Goal: Task Accomplishment & Management: Manage account settings

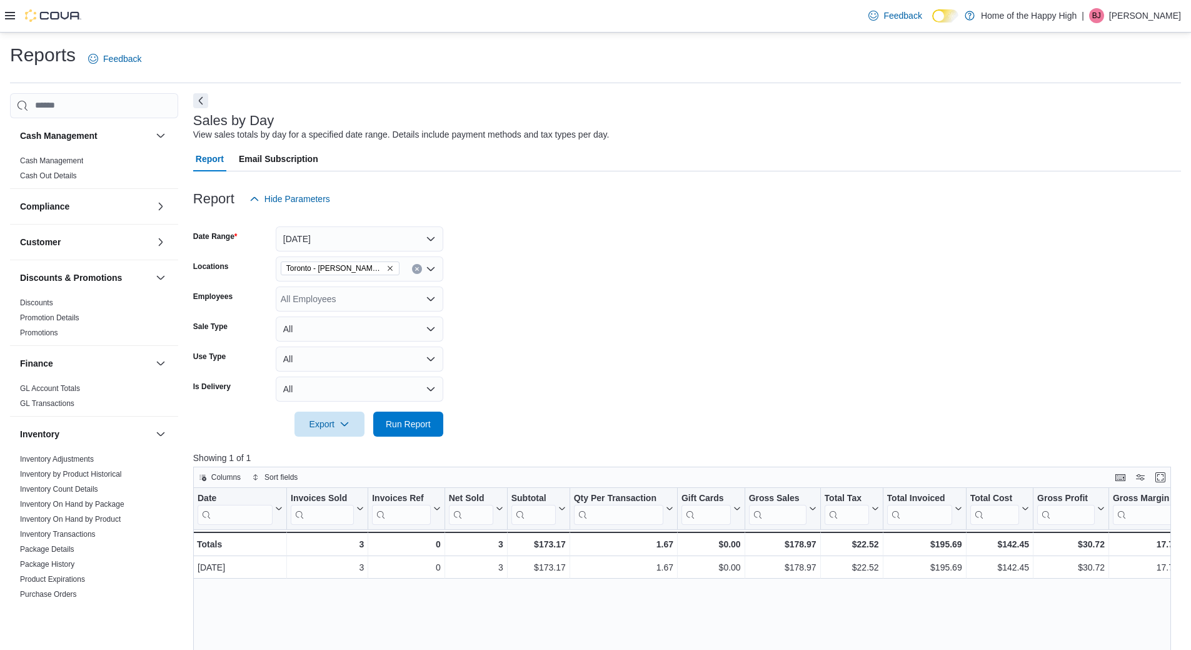
scroll to position [438, 0]
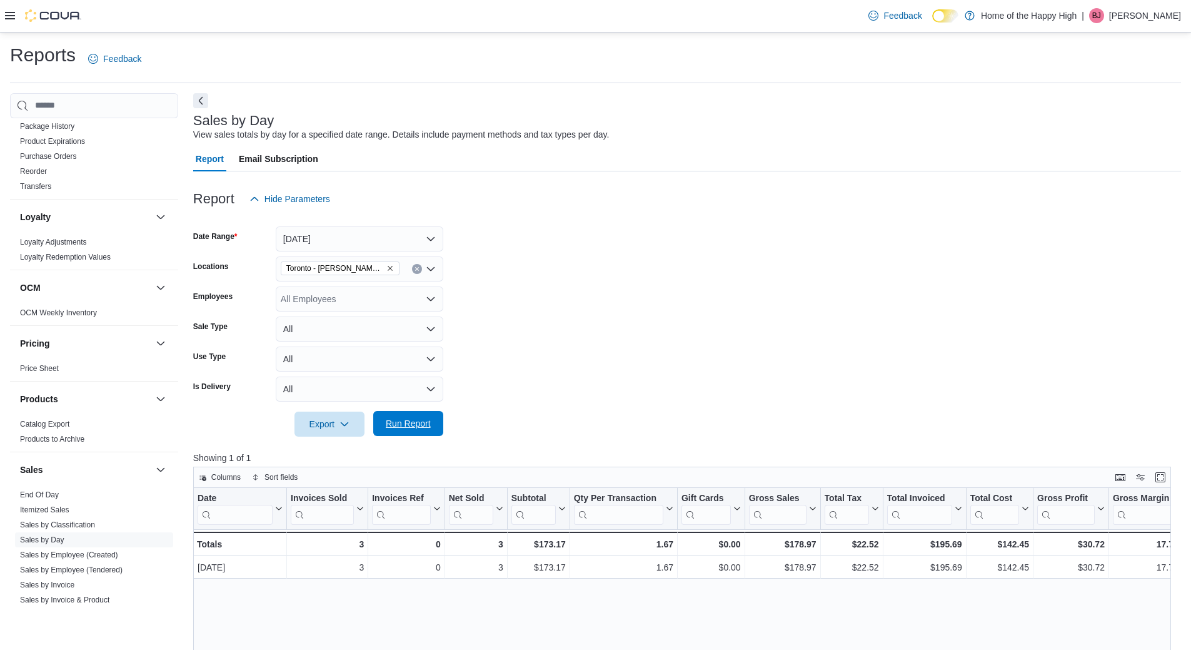
click at [400, 431] on span "Run Report" at bounding box center [408, 423] width 55 height 25
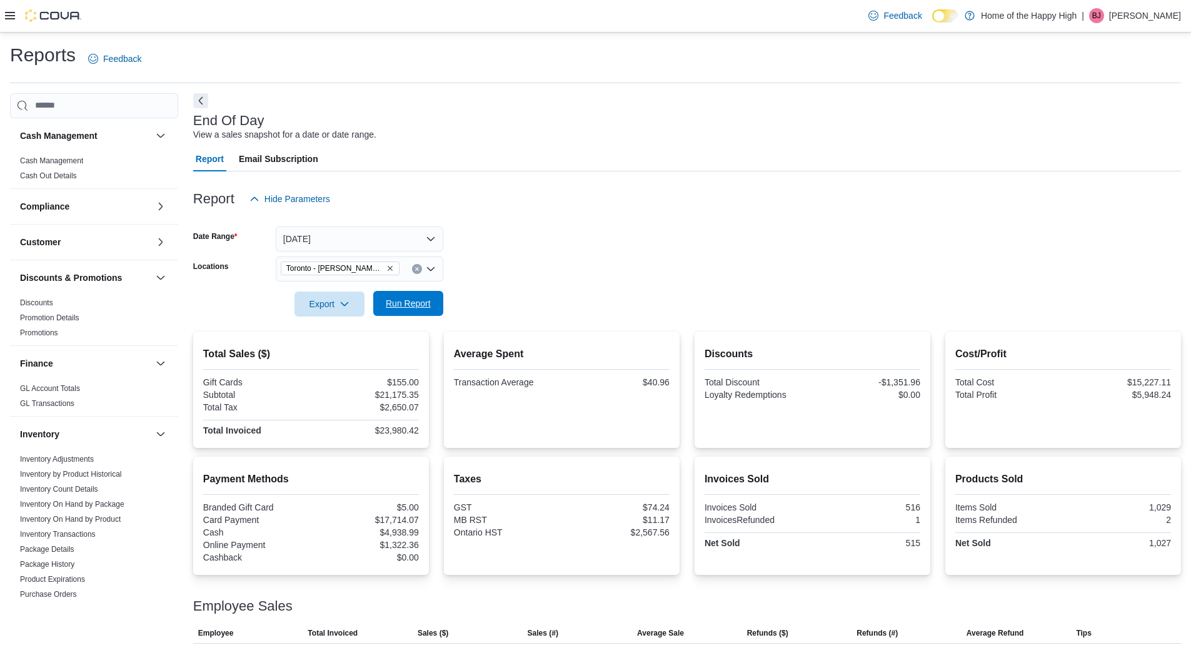
click at [410, 307] on span "Run Report" at bounding box center [408, 303] width 45 height 13
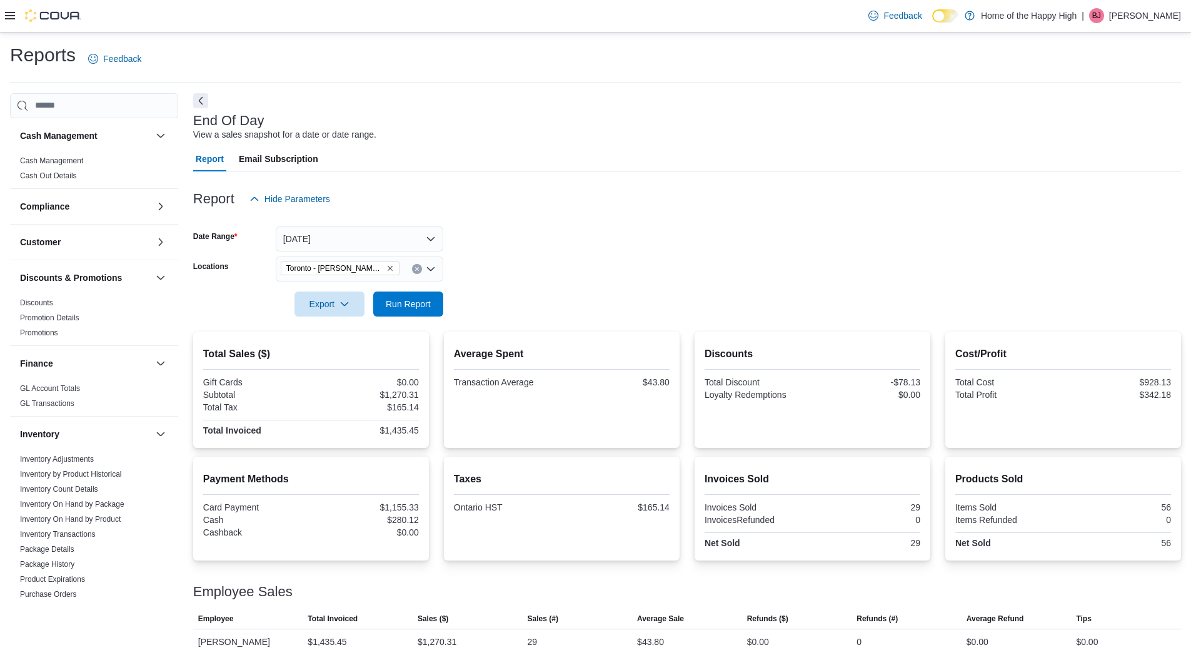
click at [615, 201] on div "Report Hide Parameters" at bounding box center [687, 198] width 988 height 25
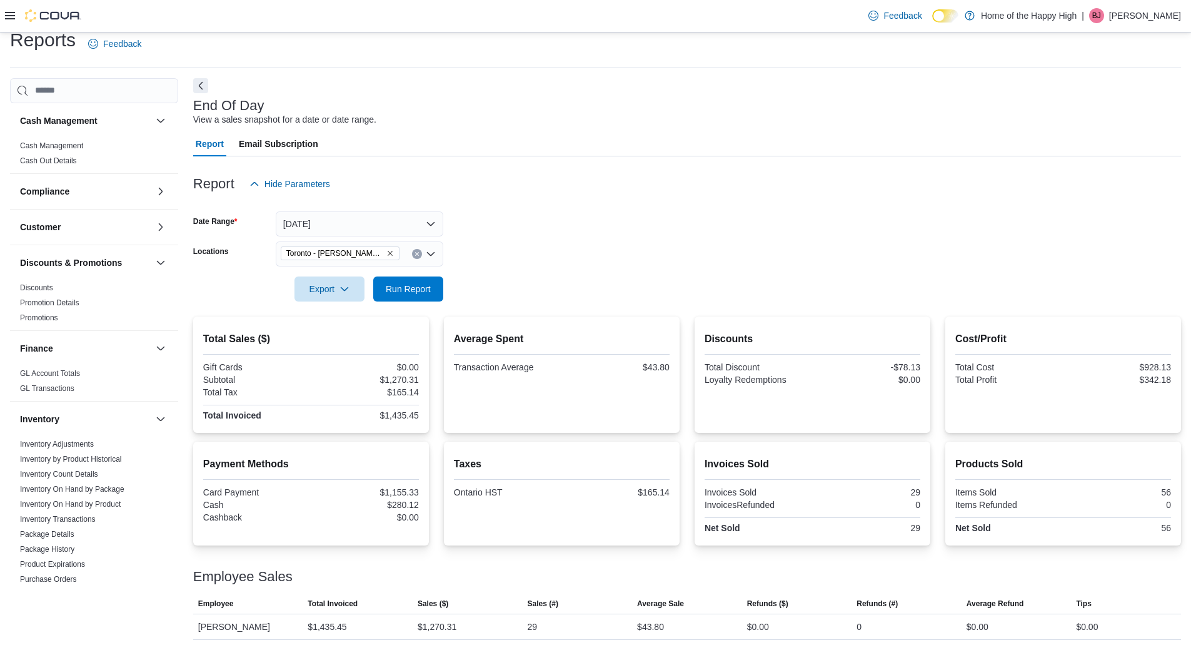
click at [636, 195] on div "Report Hide Parameters" at bounding box center [687, 183] width 988 height 25
click at [694, 278] on form "Date Range Today Locations Toronto - Danforth Ave - Friendly Stranger Export Ru…" at bounding box center [687, 248] width 988 height 105
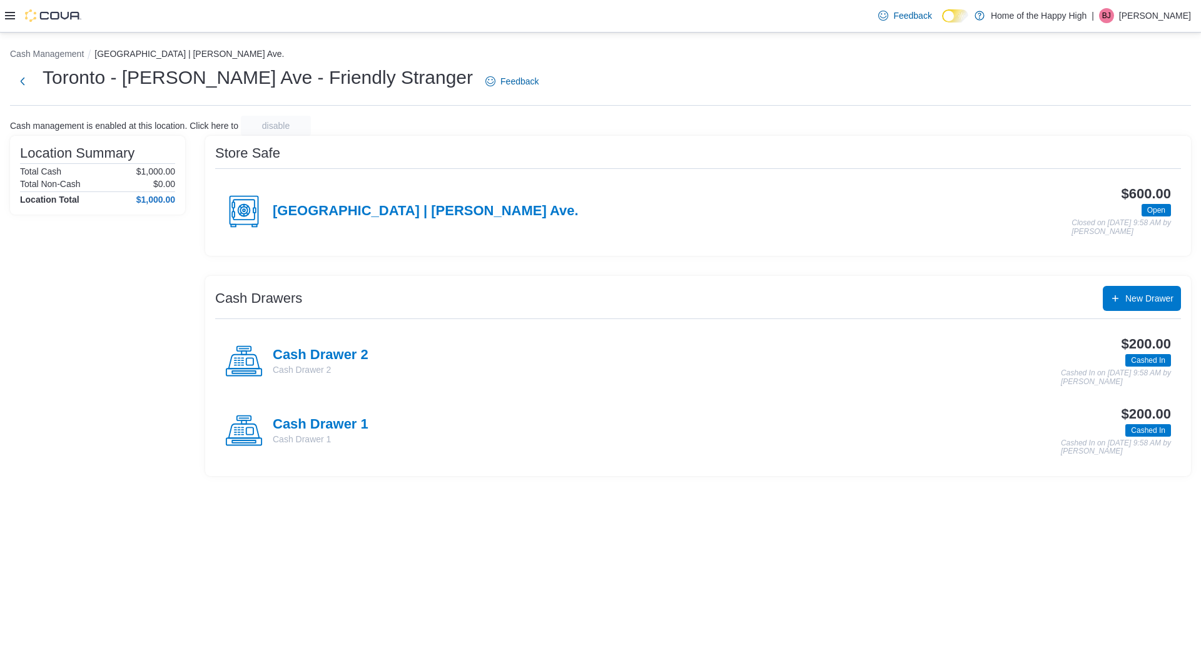
click at [1156, 33] on div "Cash Management Toronto | Danforth Ave. Toronto - Danforth Ave - Friendly Stran…" at bounding box center [600, 259] width 1201 height 453
click at [1152, 26] on div "Feedback Dark Mode Home of the Happy High | BJ Brock Jekill" at bounding box center [1032, 15] width 318 height 25
click at [1152, 18] on p "[PERSON_NAME]" at bounding box center [1155, 15] width 72 height 15
click at [1106, 121] on span "Sign Out" at bounding box center [1110, 124] width 34 height 13
